Goal: Task Accomplishment & Management: Manage account settings

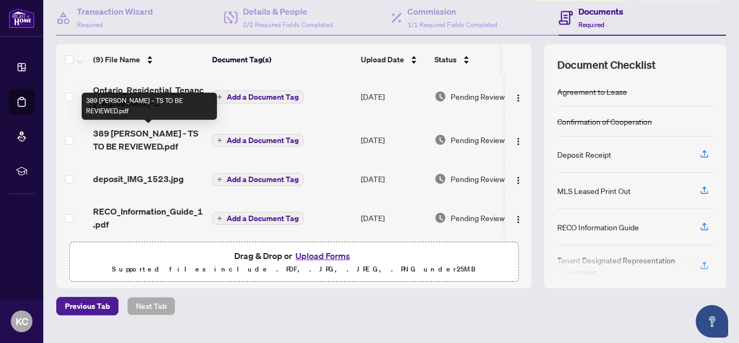
click at [131, 134] on span "389 [PERSON_NAME] - TS TO BE REVIEWED.pdf" at bounding box center [148, 140] width 110 height 26
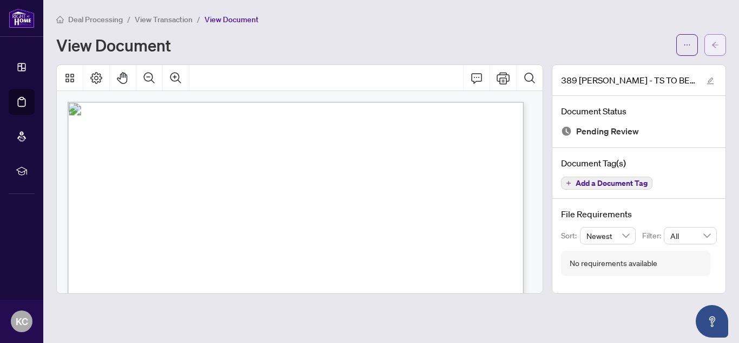
click at [711, 40] on button "button" at bounding box center [716, 45] width 22 height 22
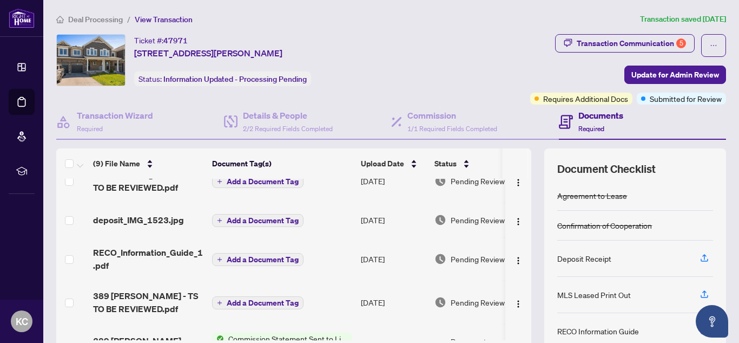
scroll to position [64, 0]
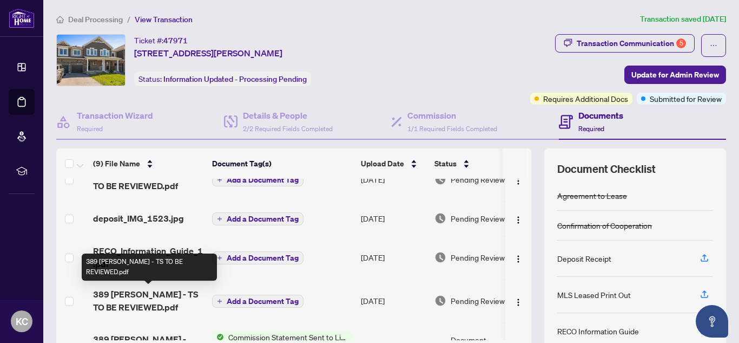
click at [133, 295] on span "389 [PERSON_NAME] - TS TO BE REVIEWED.pdf" at bounding box center [148, 300] width 110 height 26
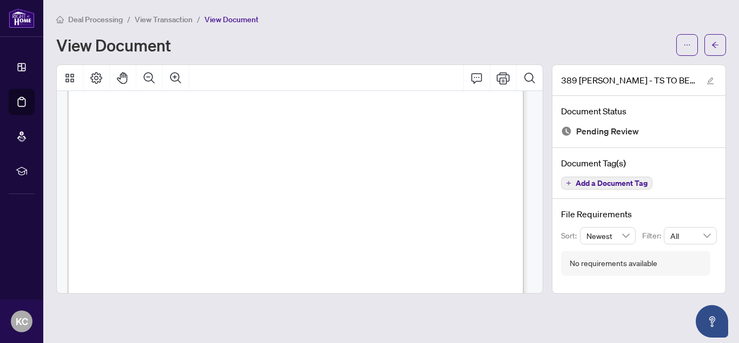
scroll to position [287, 0]
click at [714, 46] on icon "arrow-left" at bounding box center [715, 45] width 6 height 6
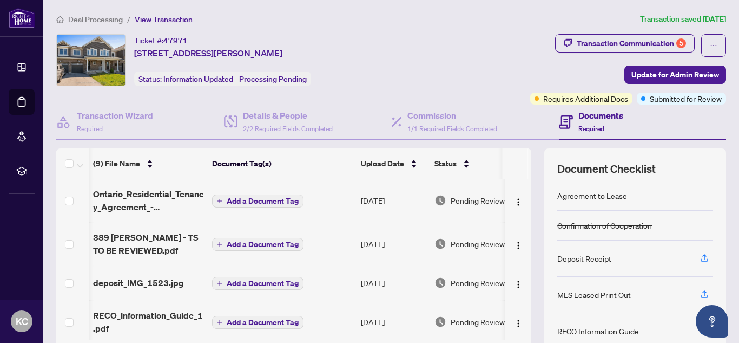
scroll to position [0, 28]
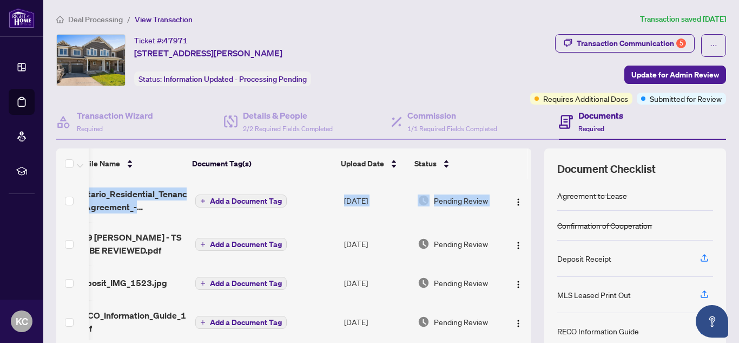
drag, startPoint x: 524, startPoint y: 203, endPoint x: 521, endPoint y: 226, distance: 22.4
click at [521, 226] on div "(9) File Name Document Tag(s) Upload Date Status Ontario_Residential_Tenancy_Ag…" at bounding box center [391, 270] width 670 height 244
click at [529, 234] on div "(9) File Name Document Tag(s) Upload Date Status Ontario_Residential_Tenancy_Ag…" at bounding box center [391, 270] width 670 height 244
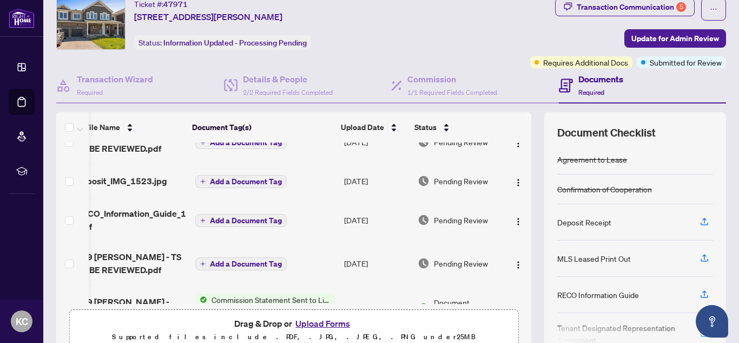
scroll to position [63, 28]
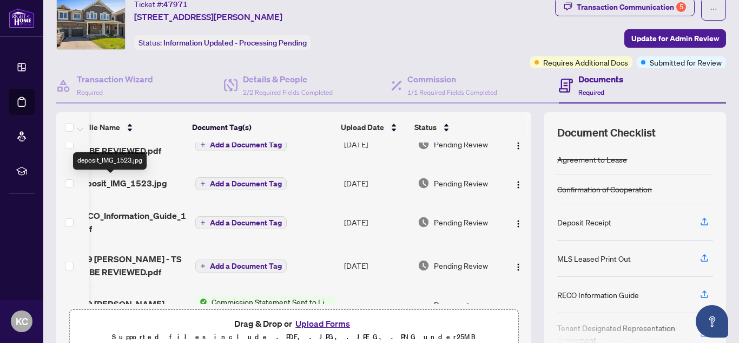
click at [128, 182] on span "deposit_IMG_1523.jpg" at bounding box center [121, 182] width 91 height 13
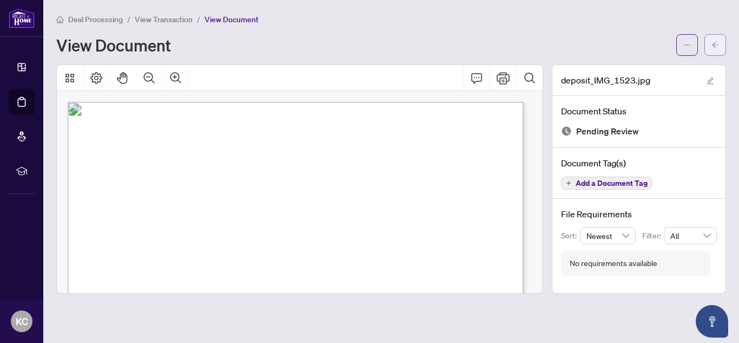
click at [716, 47] on icon "arrow-left" at bounding box center [716, 45] width 8 height 8
